Goal: Register for event/course

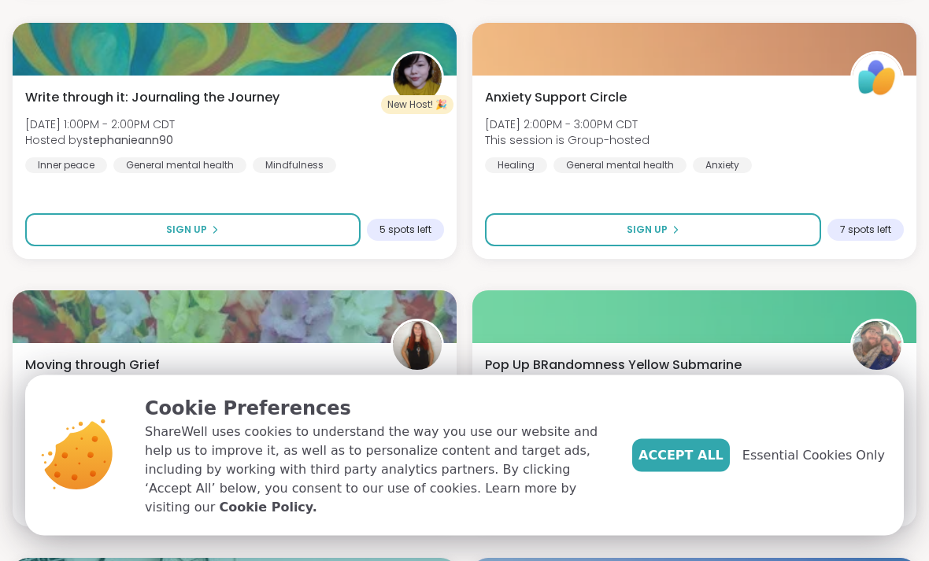
scroll to position [744, 0]
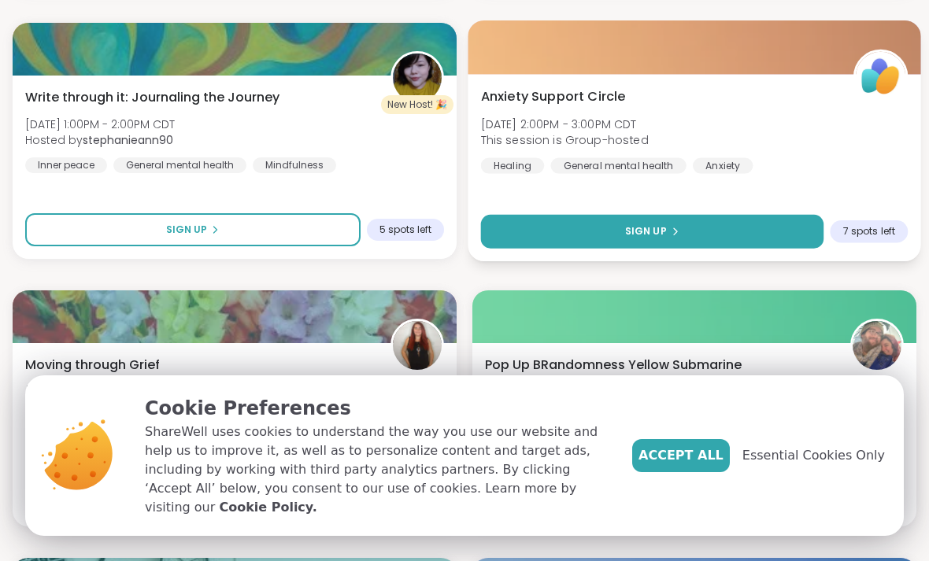
click at [722, 225] on button "Sign Up" at bounding box center [652, 232] width 343 height 34
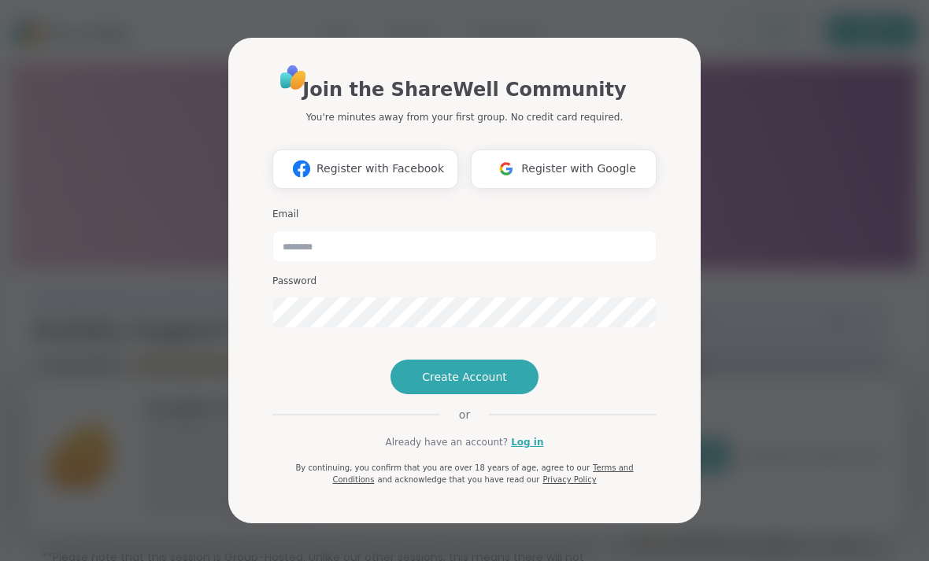
click at [774, 223] on div "Join the ShareWell Community You're minutes away from your first group. No cred…" at bounding box center [464, 280] width 910 height 561
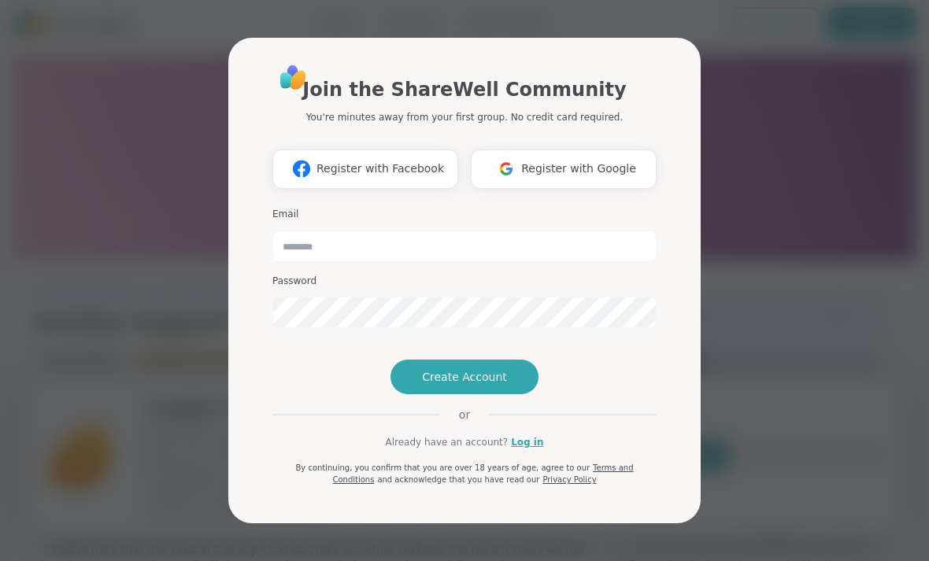
scroll to position [10, 0]
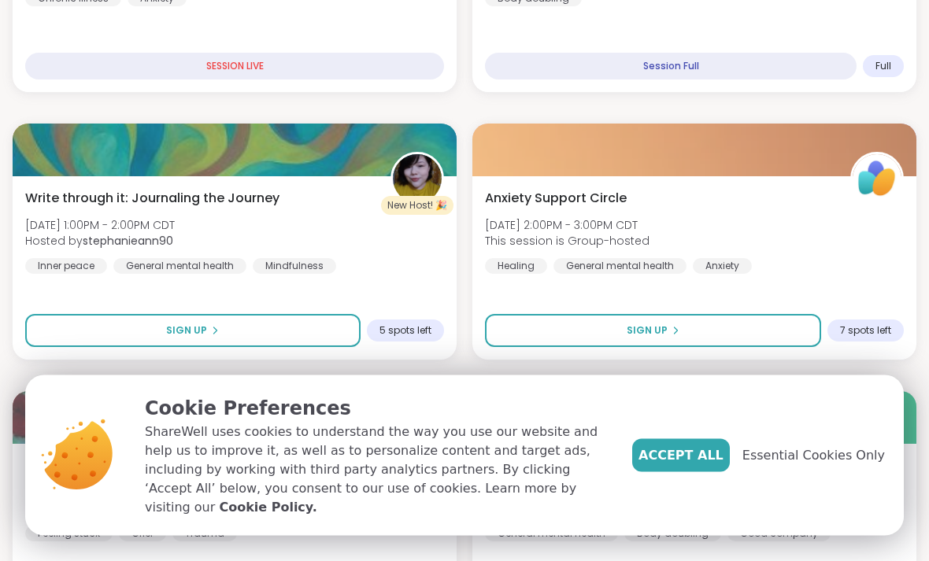
scroll to position [643, 0]
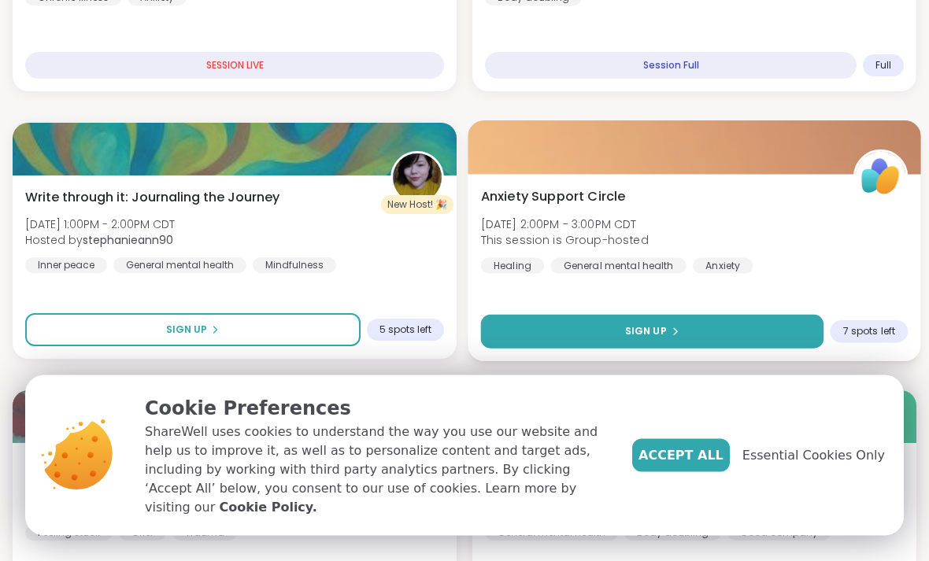
click at [759, 329] on button "Sign Up" at bounding box center [652, 333] width 343 height 34
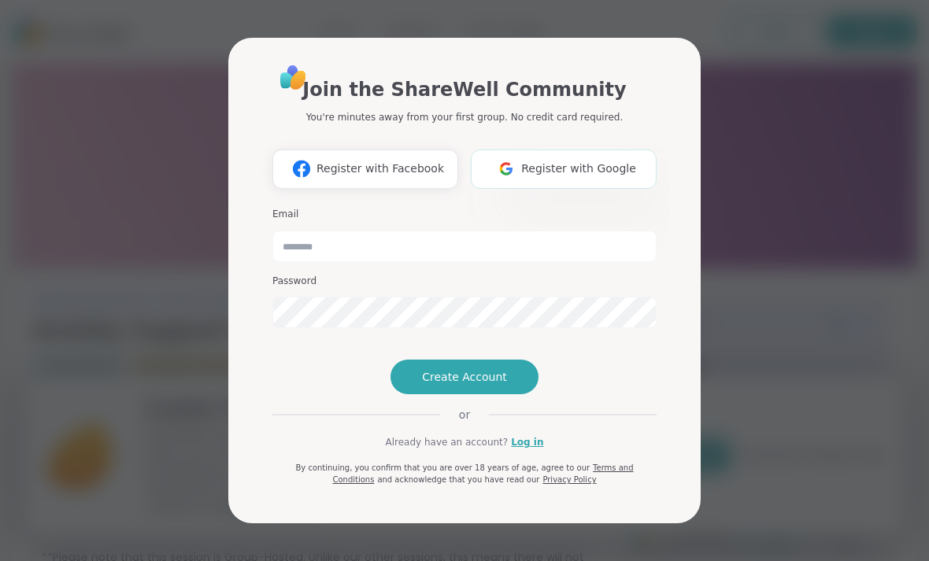
click at [600, 177] on span "Register with Google" at bounding box center [578, 169] width 115 height 17
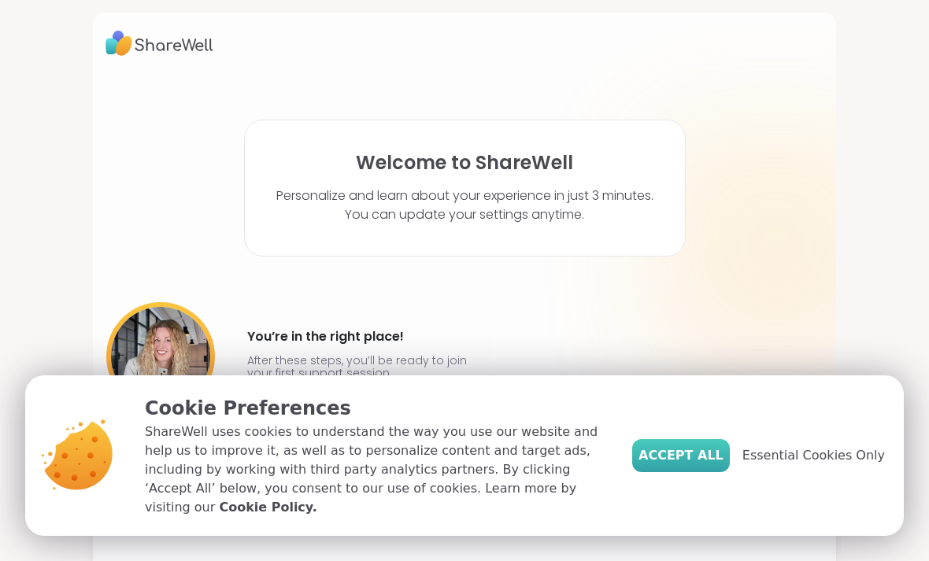
click at [715, 472] on button "Accept All" at bounding box center [681, 455] width 98 height 33
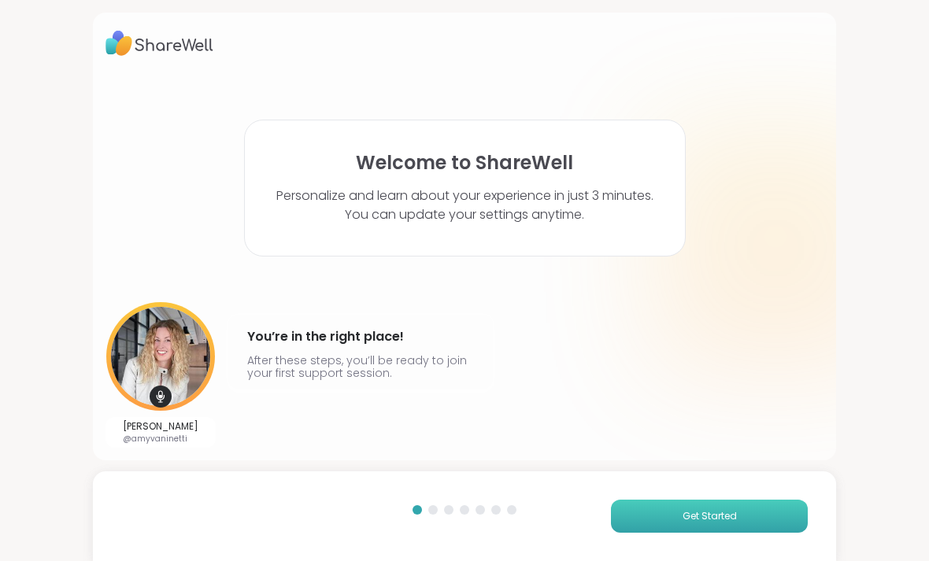
click at [750, 519] on button "Get Started" at bounding box center [709, 516] width 197 height 33
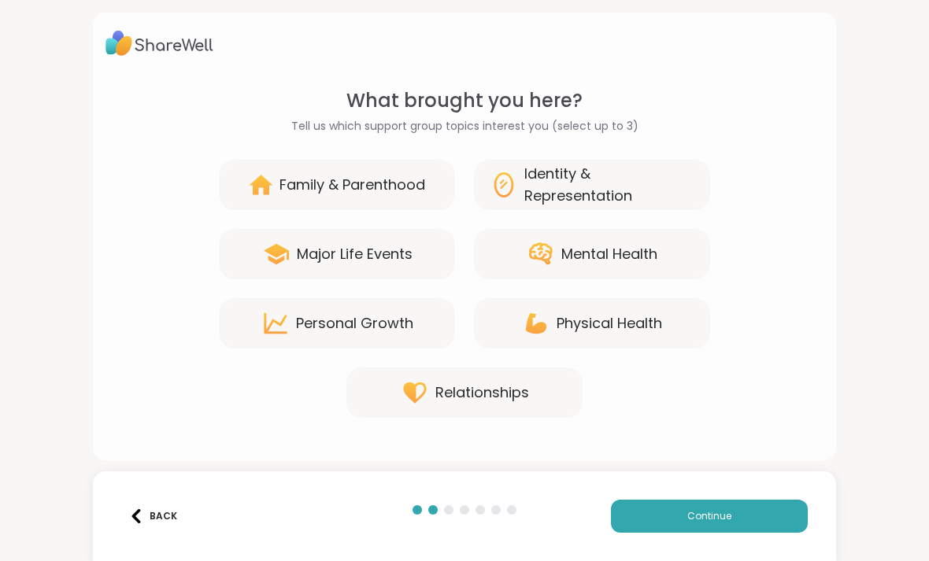
click at [397, 320] on div "Personal Growth" at bounding box center [354, 323] width 117 height 22
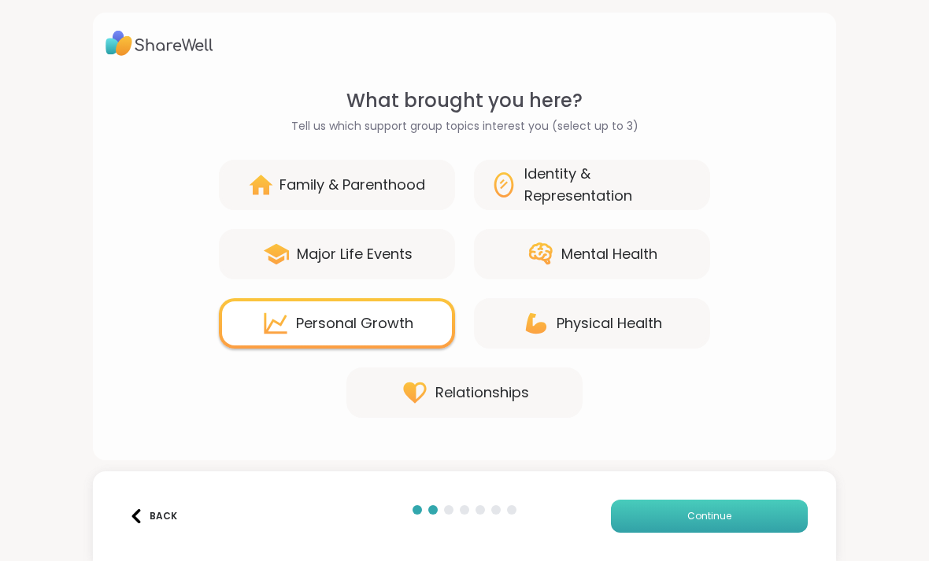
click at [751, 519] on button "Continue" at bounding box center [709, 516] width 197 height 33
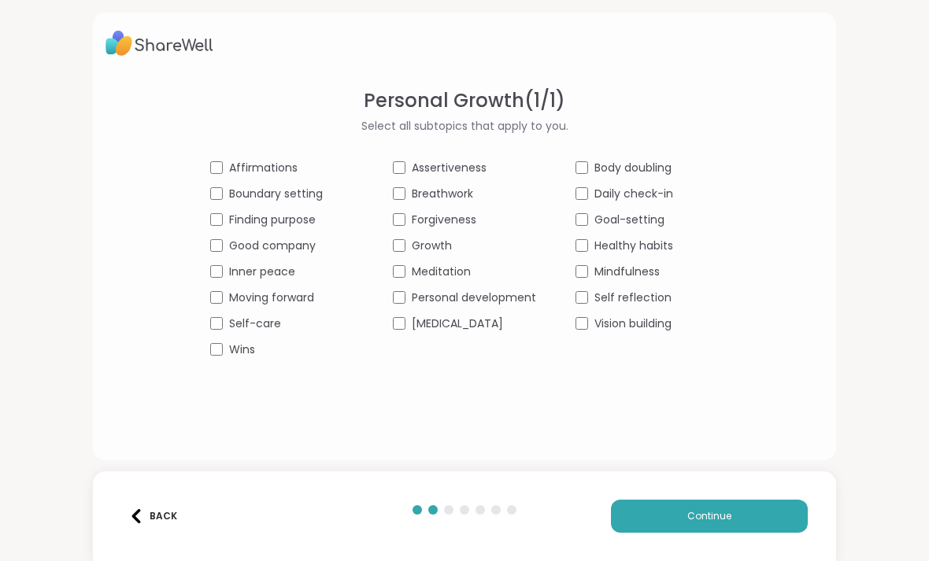
click at [671, 243] on span "Healthy habits" at bounding box center [633, 246] width 79 height 17
click at [645, 270] on span "Mindfulness" at bounding box center [626, 272] width 65 height 17
click at [490, 296] on span "Personal development" at bounding box center [474, 298] width 124 height 17
click at [438, 243] on span "Growth" at bounding box center [432, 246] width 40 height 17
click at [469, 198] on span "Breathwork" at bounding box center [442, 194] width 61 height 17
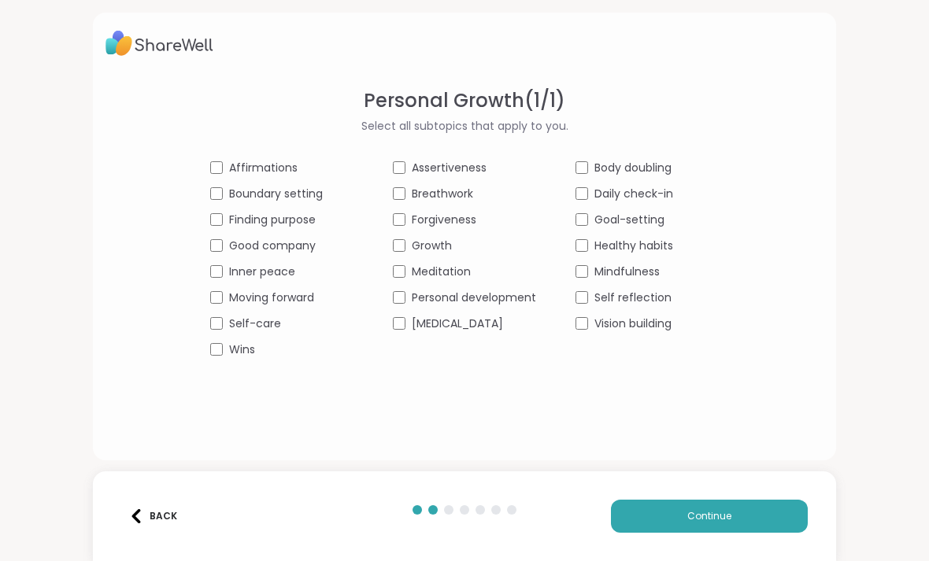
click at [279, 325] on span "Self-care" at bounding box center [255, 324] width 52 height 17
click at [656, 297] on span "Self reflection" at bounding box center [632, 298] width 77 height 17
click at [761, 519] on button "Continue" at bounding box center [709, 516] width 197 height 33
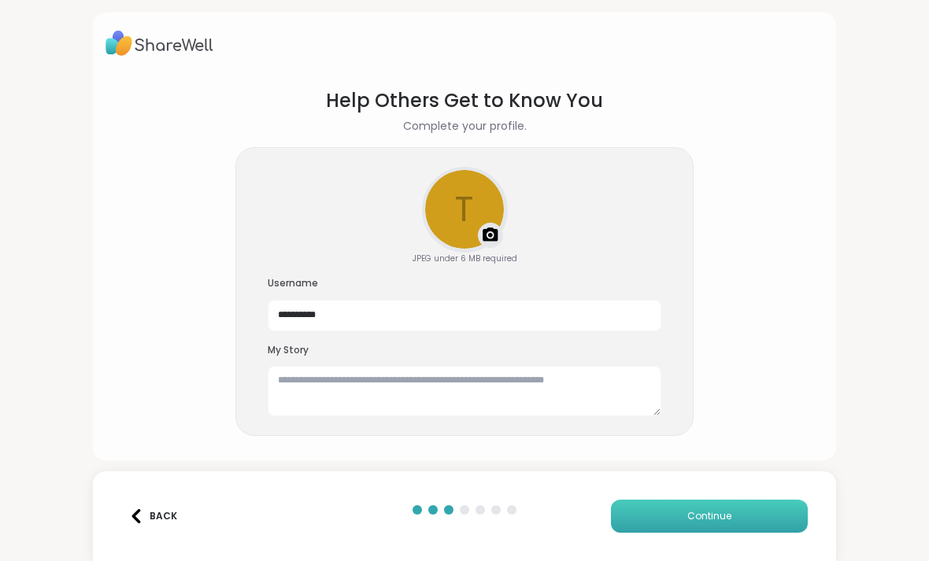
click at [737, 516] on button "Continue" at bounding box center [709, 516] width 197 height 33
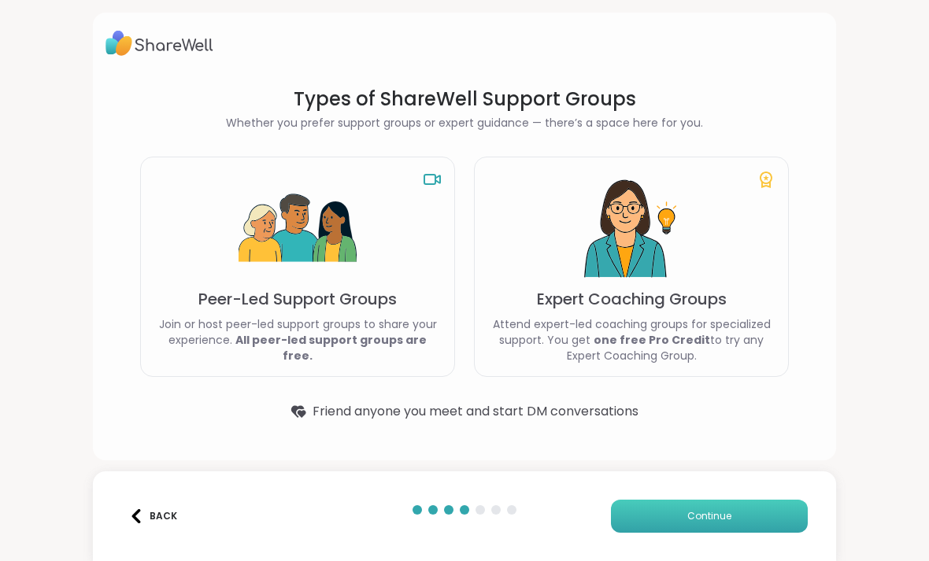
click at [739, 519] on button "Continue" at bounding box center [709, 516] width 197 height 33
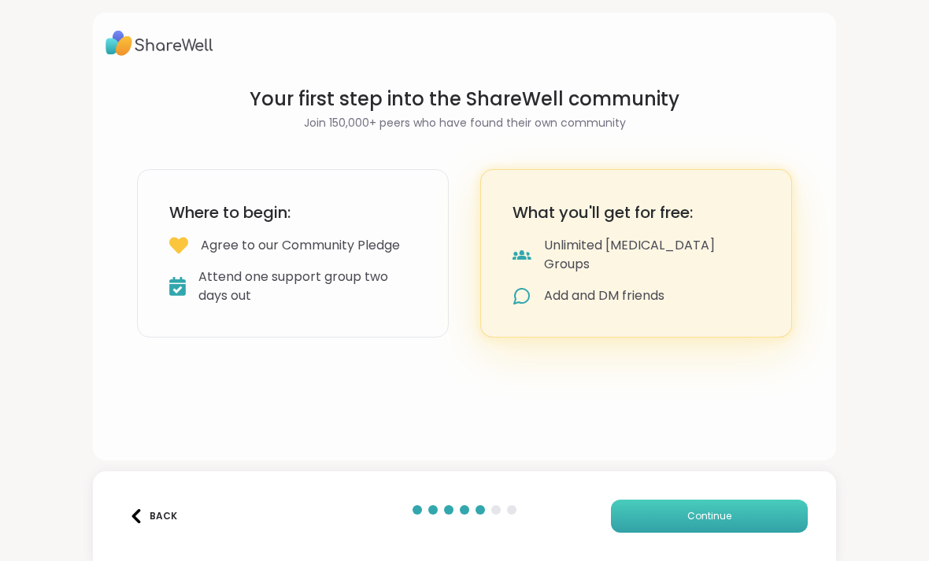
click at [750, 520] on button "Continue" at bounding box center [709, 516] width 197 height 33
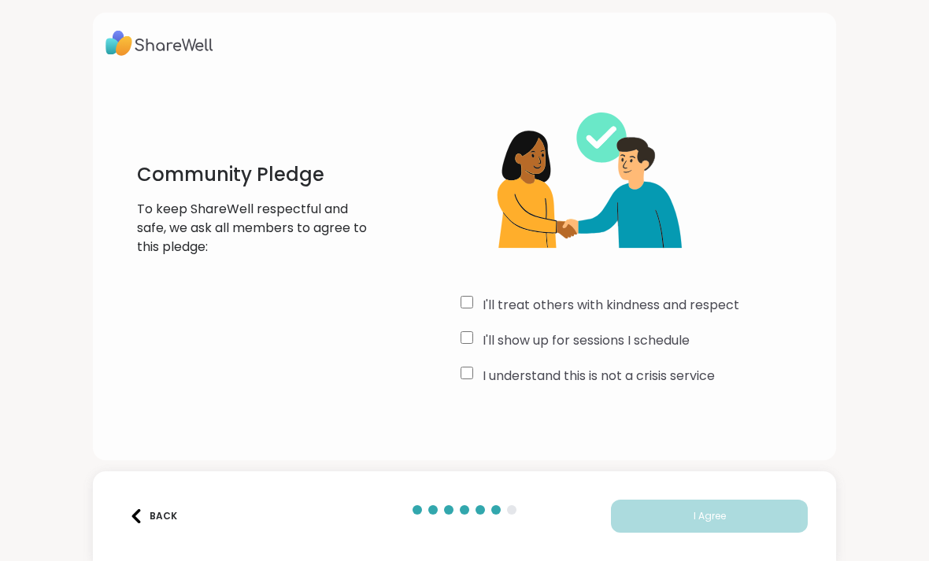
click at [472, 283] on img at bounding box center [578, 185] width 236 height 197
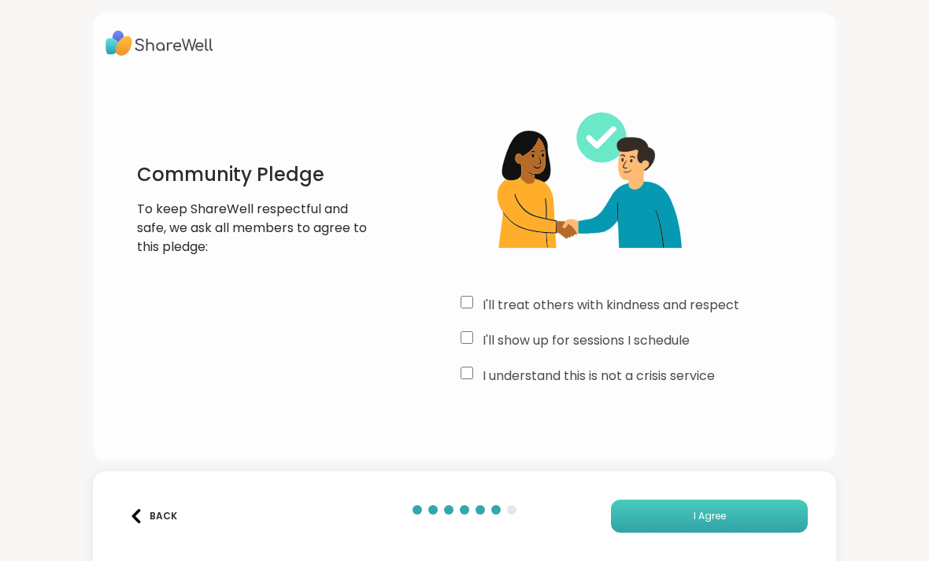
click at [724, 520] on span "I Agree" at bounding box center [709, 516] width 32 height 14
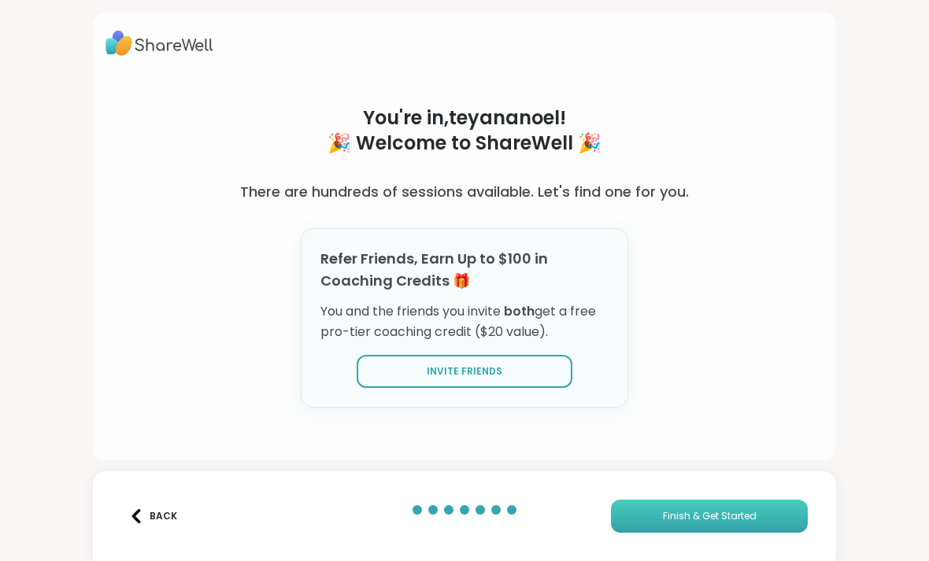
click at [765, 517] on button "Finish & Get Started" at bounding box center [709, 516] width 197 height 33
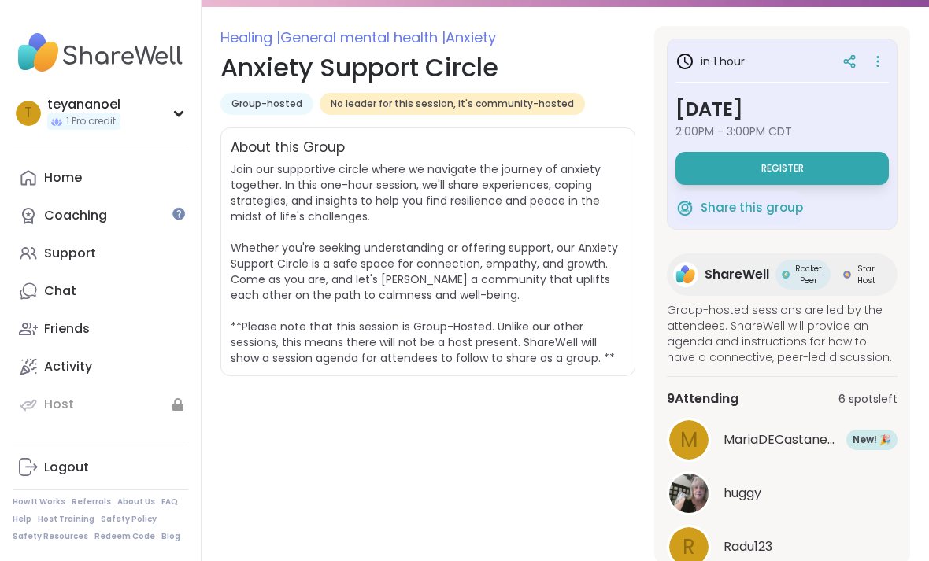
scroll to position [124, 0]
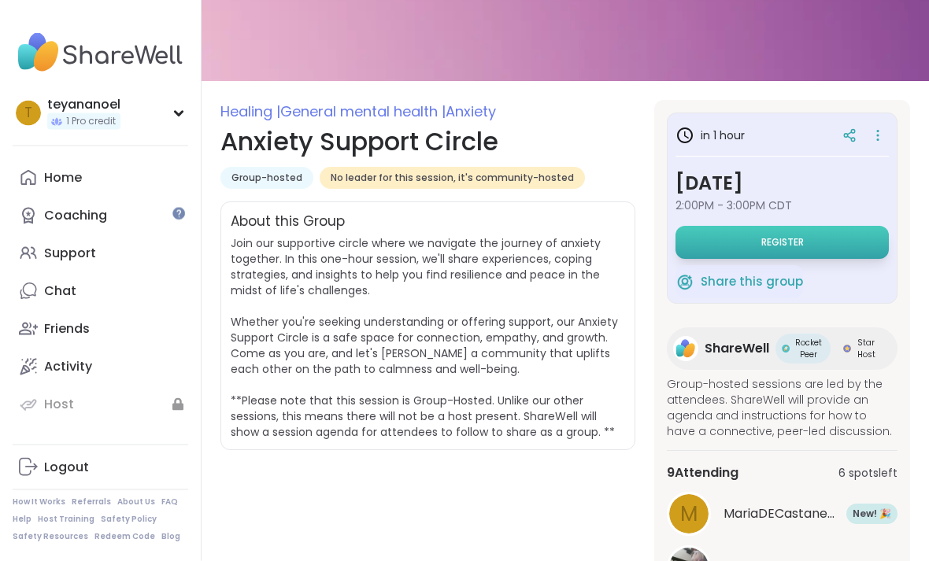
click at [825, 238] on button "Register" at bounding box center [781, 243] width 213 height 33
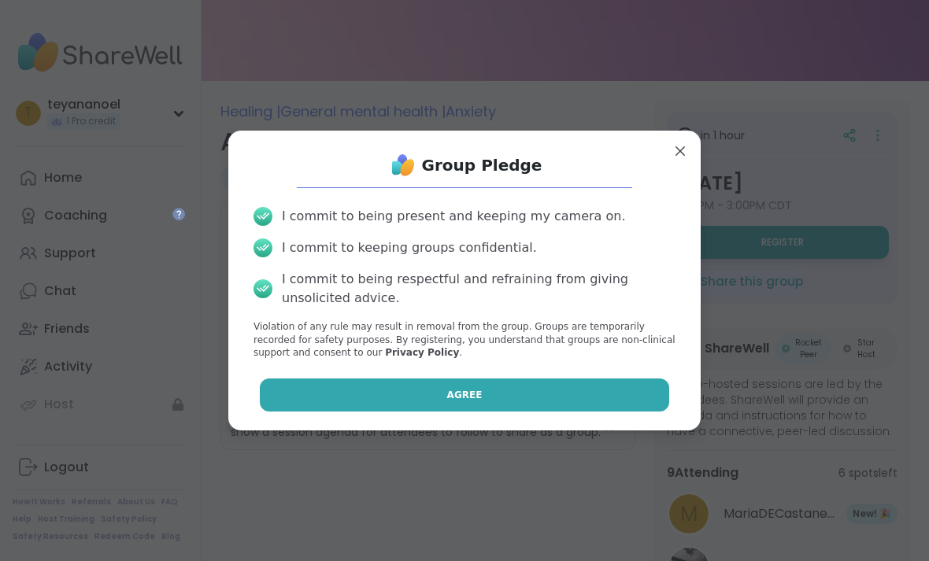
click at [507, 409] on button "Agree" at bounding box center [465, 395] width 410 height 33
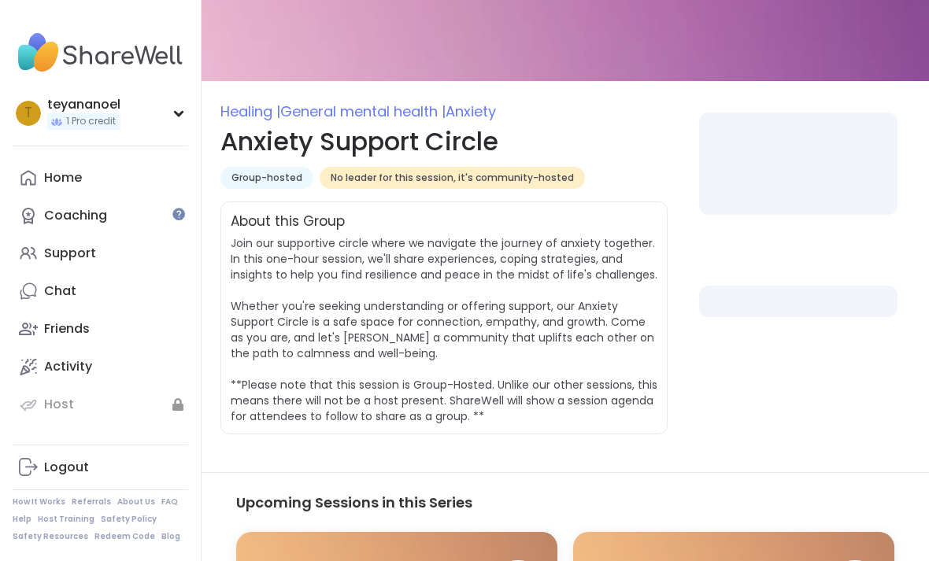
select select "**"
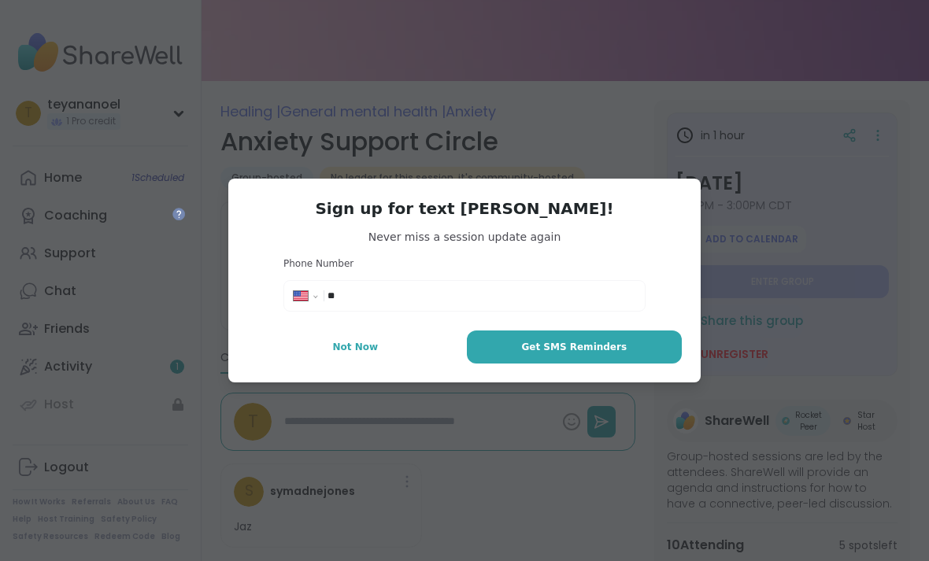
click at [549, 304] on input "**" at bounding box center [481, 296] width 308 height 16
type input "*****"
type textarea "*"
type input "**********"
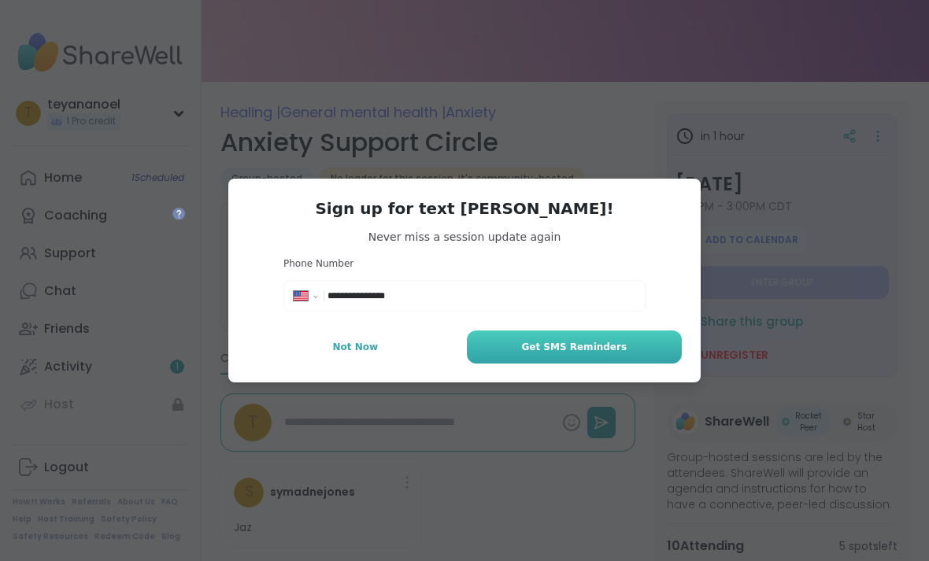
click at [585, 354] on span "Get SMS Reminders" at bounding box center [573, 347] width 105 height 14
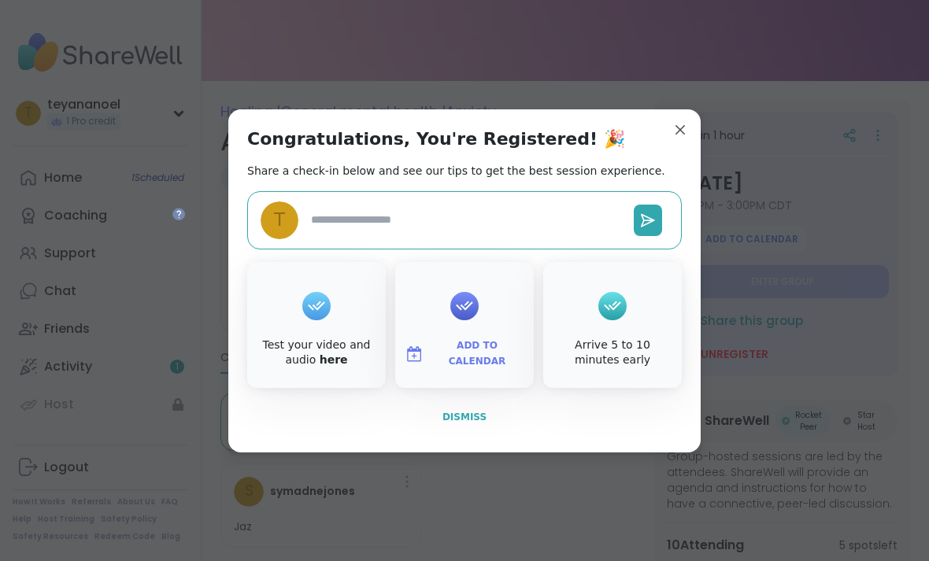
click at [479, 423] on span "Dismiss" at bounding box center [464, 417] width 44 height 11
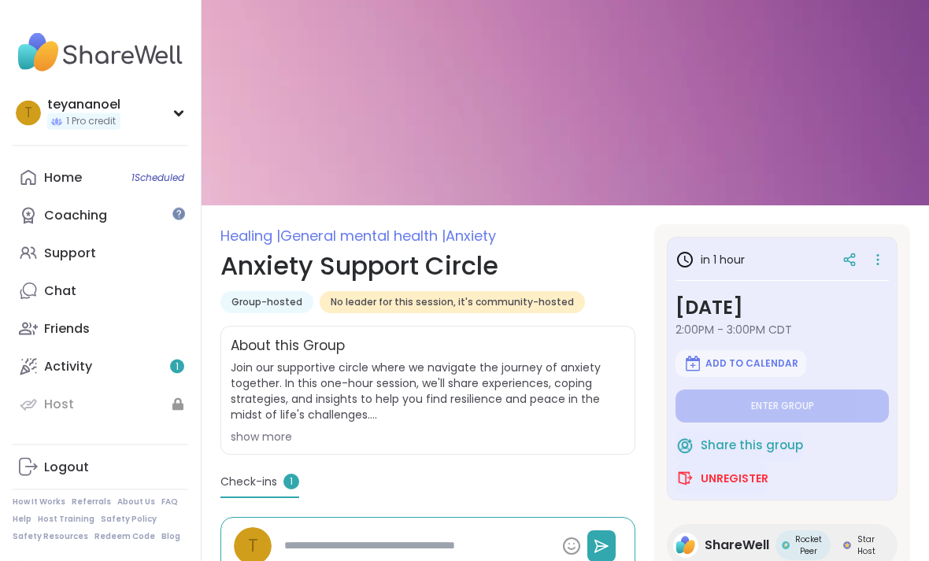
scroll to position [0, 0]
type textarea "*"
